Goal: Transaction & Acquisition: Purchase product/service

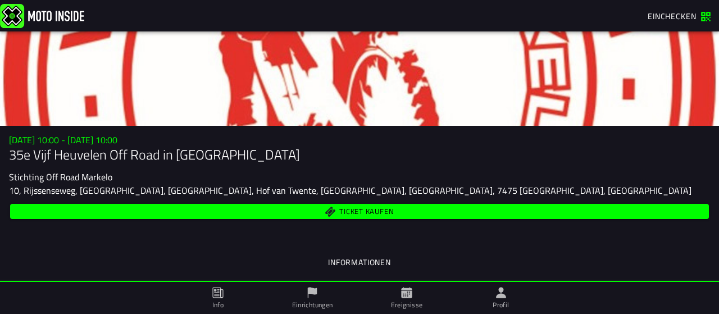
click at [293, 211] on span "Ticket kaufen" at bounding box center [360, 211] width 686 height 11
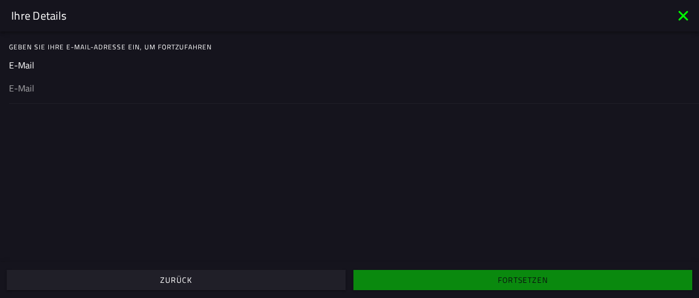
click at [22, 67] on ion-input "E-Mail" at bounding box center [349, 80] width 681 height 45
click at [35, 83] on input "email" at bounding box center [349, 87] width 681 height 13
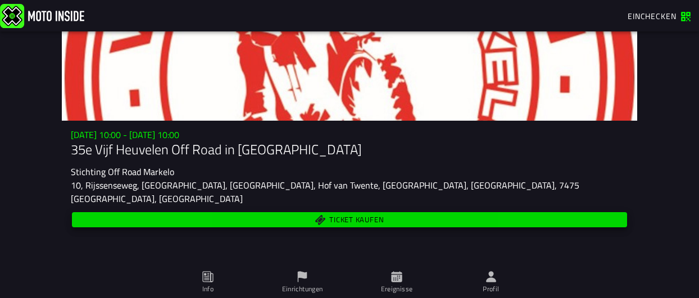
click at [236, 215] on span "Ticket kaufen" at bounding box center [350, 220] width 542 height 11
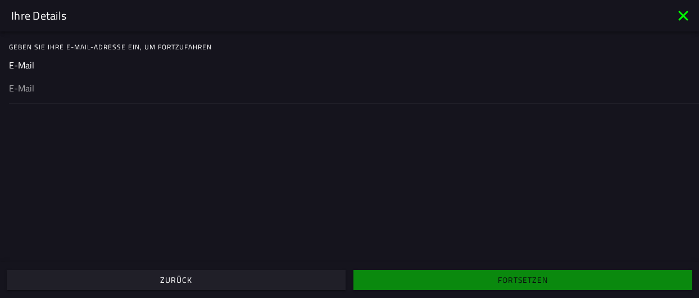
click at [26, 88] on input "email" at bounding box center [349, 87] width 681 height 13
type input "konstantinvenos@gmx.de"
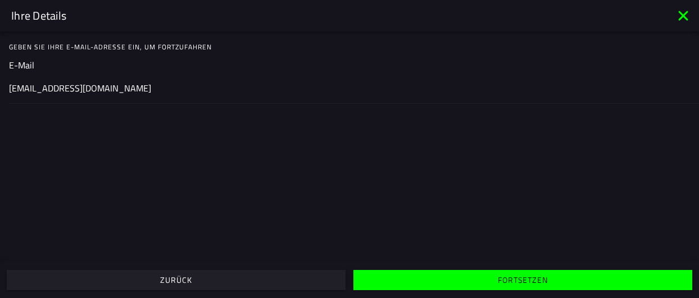
click at [443, 292] on ion-col "Fortsetzen" at bounding box center [522, 280] width 347 height 30
click at [438, 281] on span "Fortsetzen" at bounding box center [522, 280] width 321 height 8
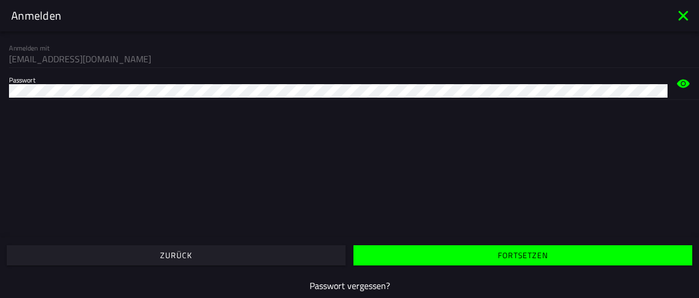
click at [385, 259] on span "Fortsetzen" at bounding box center [522, 256] width 321 height 8
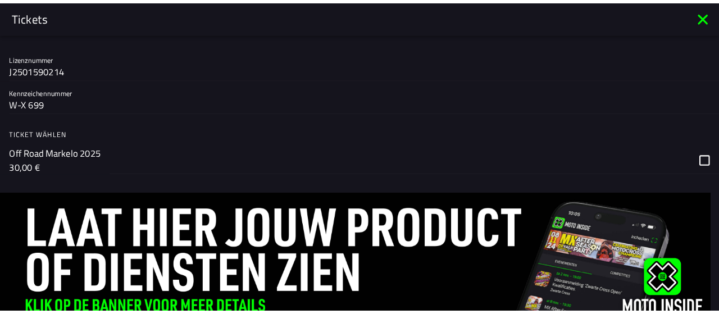
scroll to position [364, 0]
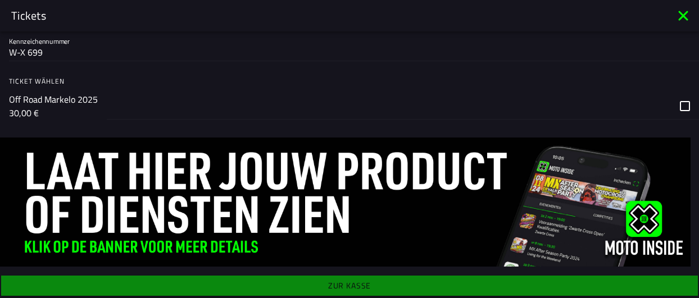
click at [676, 105] on div "button" at bounding box center [403, 106] width 592 height 27
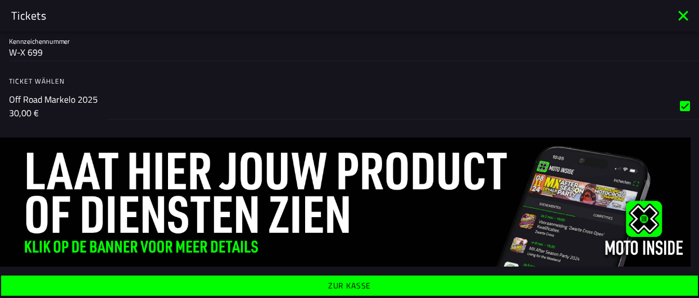
click at [287, 290] on button "Zur Kasse" at bounding box center [349, 286] width 696 height 20
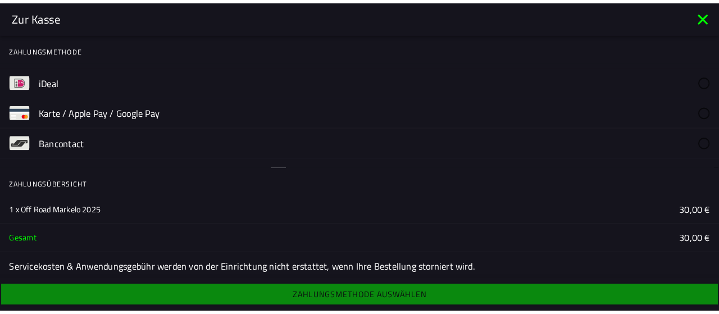
scroll to position [352, 0]
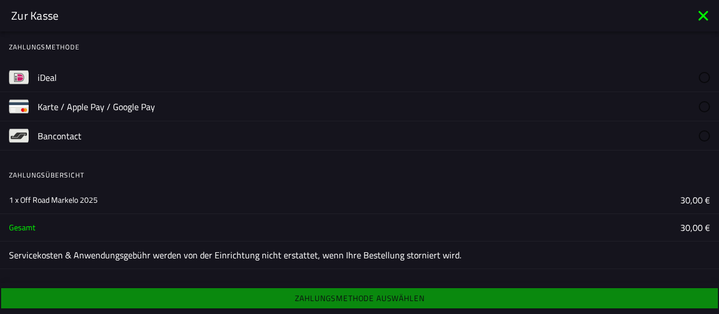
click at [233, 103] on label "Karte / Apple Pay / Google Pay" at bounding box center [374, 106] width 672 height 29
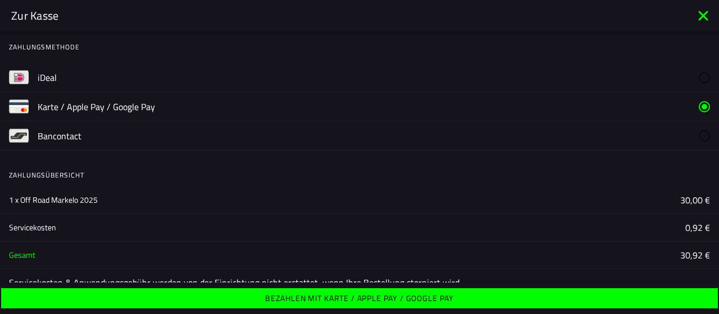
click at [335, 298] on ion-label "Bezahlen mit Karte / Apple Pay / Google Pay" at bounding box center [359, 298] width 189 height 8
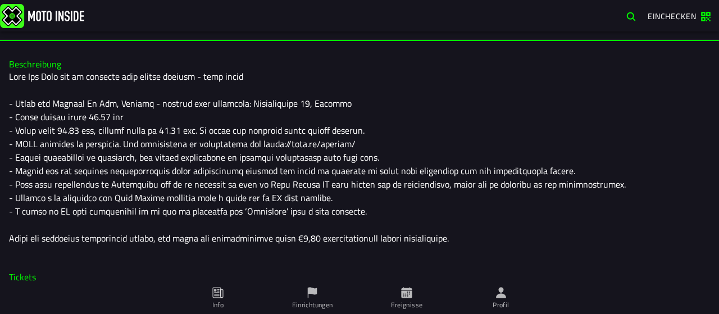
scroll to position [264, 0]
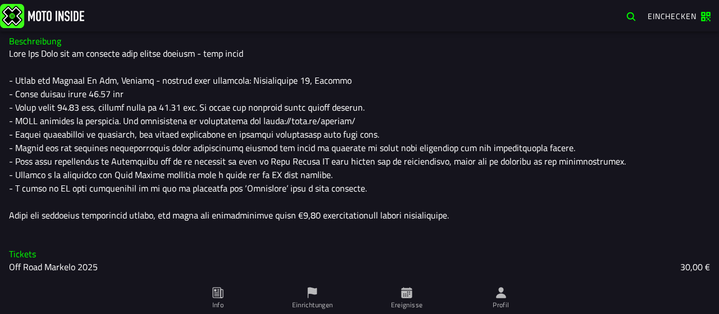
drag, startPoint x: 240, startPoint y: 122, endPoint x: 298, endPoint y: 125, distance: 58.5
click at [298, 125] on div at bounding box center [359, 134] width 701 height 175
click at [302, 121] on div at bounding box center [359, 134] width 701 height 175
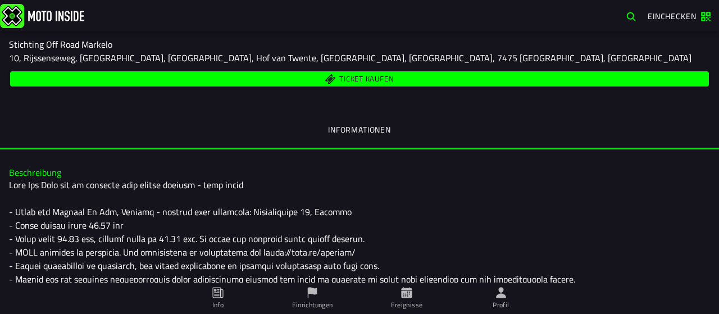
scroll to position [0, 0]
